Goal: Transaction & Acquisition: Book appointment/travel/reservation

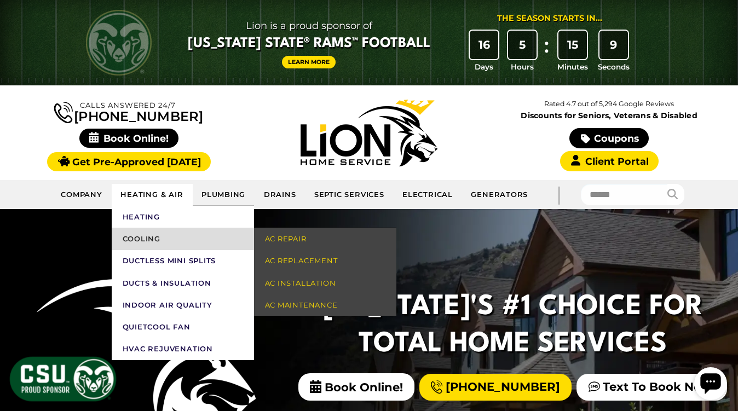
click at [145, 245] on link "Cooling" at bounding box center [183, 239] width 142 height 22
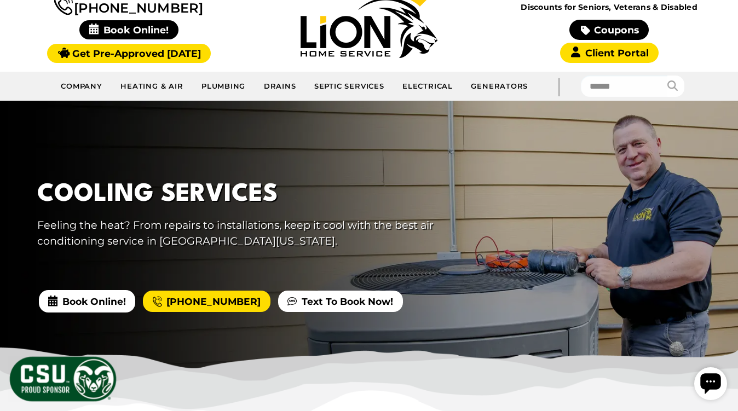
scroll to position [109, 0]
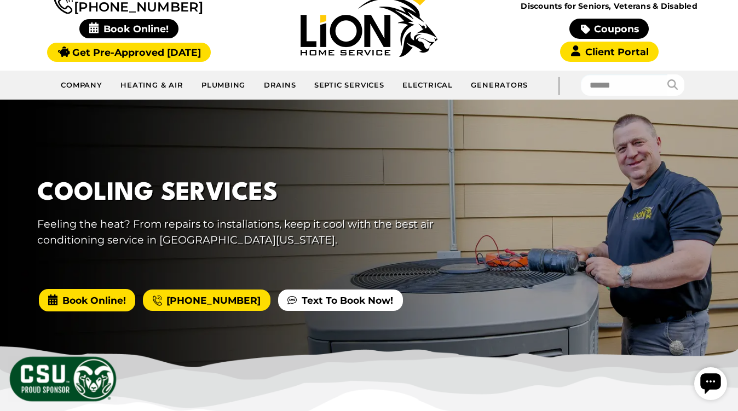
click at [80, 299] on span "Book Online!" at bounding box center [87, 300] width 96 height 22
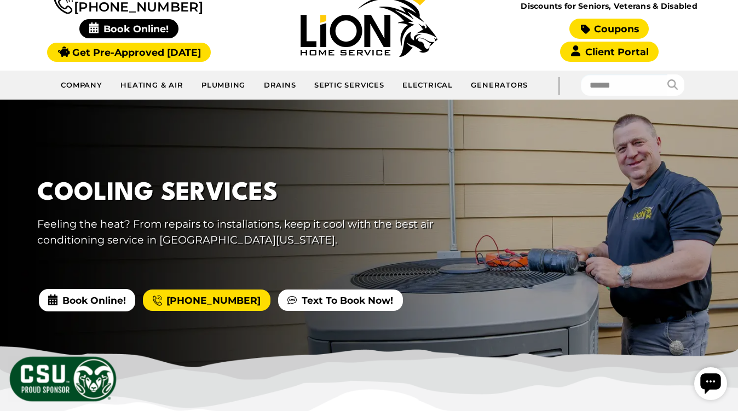
click at [615, 22] on link "Coupons" at bounding box center [608, 29] width 79 height 20
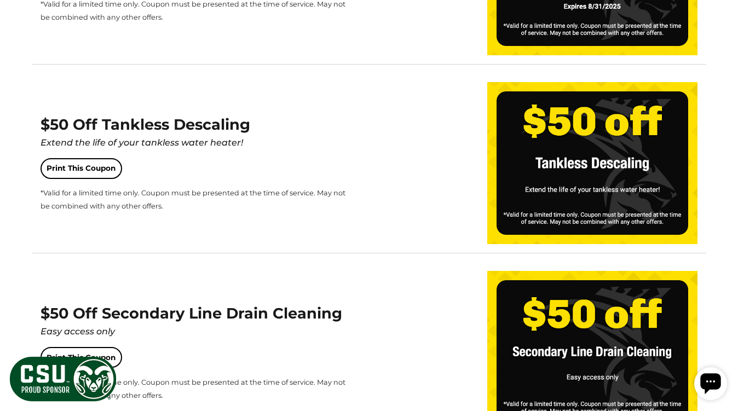
scroll to position [657, 0]
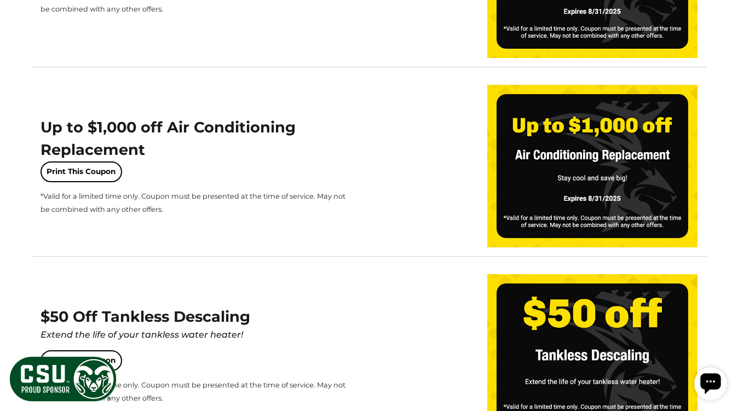
click at [339, 133] on div "Up to $1,000 off Air Conditioning Replacement Print This Coupon *Valid for a li…" at bounding box center [195, 166] width 309 height 99
click at [540, 159] on img at bounding box center [592, 166] width 210 height 162
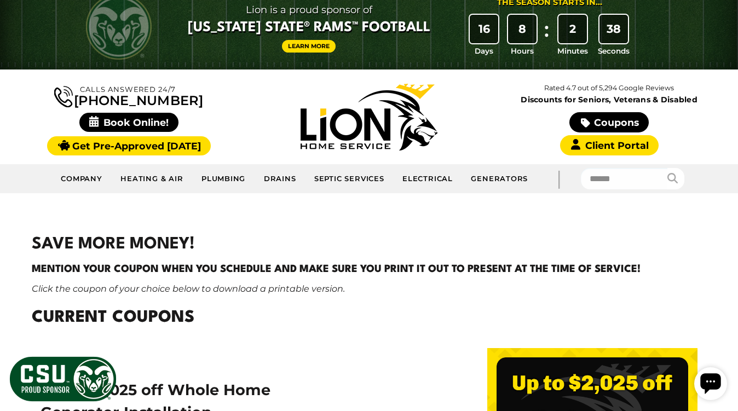
scroll to position [0, 0]
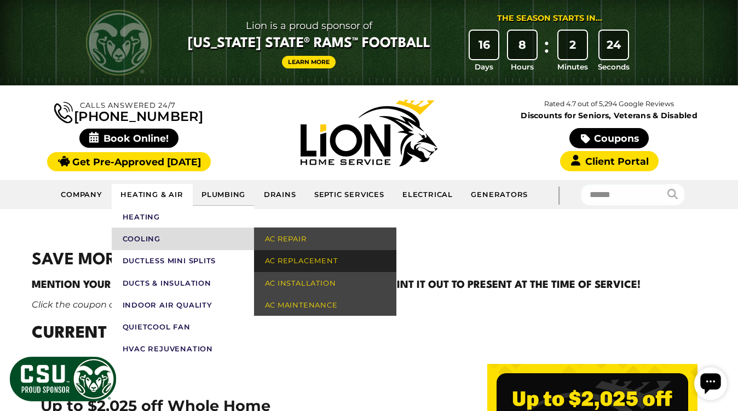
click at [295, 258] on link "AC Replacement" at bounding box center [325, 261] width 142 height 22
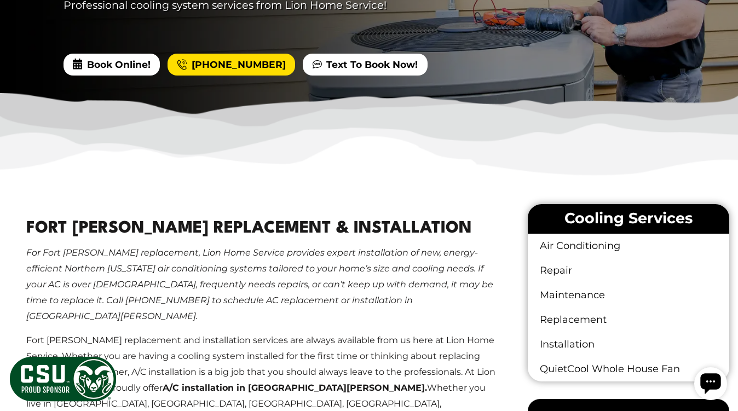
scroll to position [328, 0]
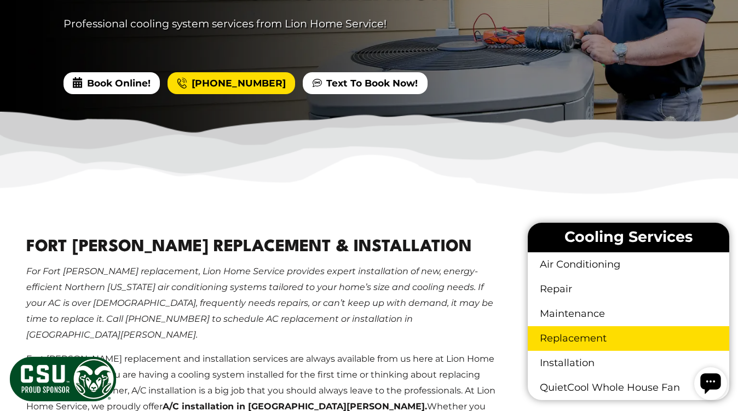
click at [582, 341] on link "Replacement" at bounding box center [628, 338] width 201 height 25
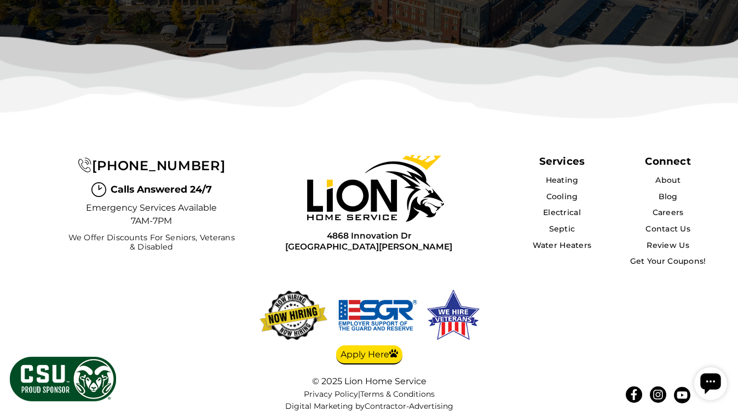
scroll to position [1832, 0]
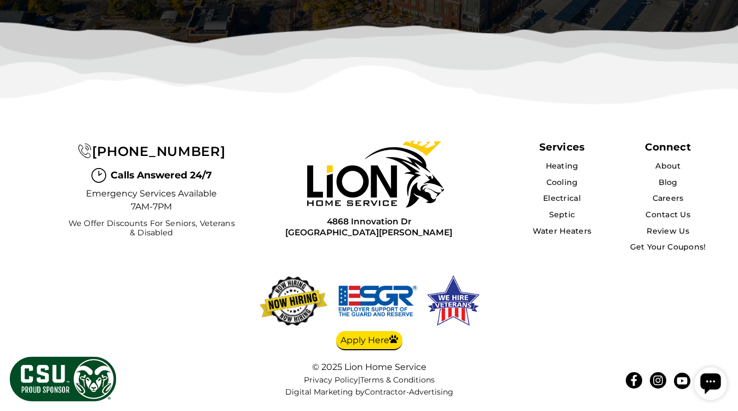
scroll to position [2216, 0]
